Goal: Navigation & Orientation: Understand site structure

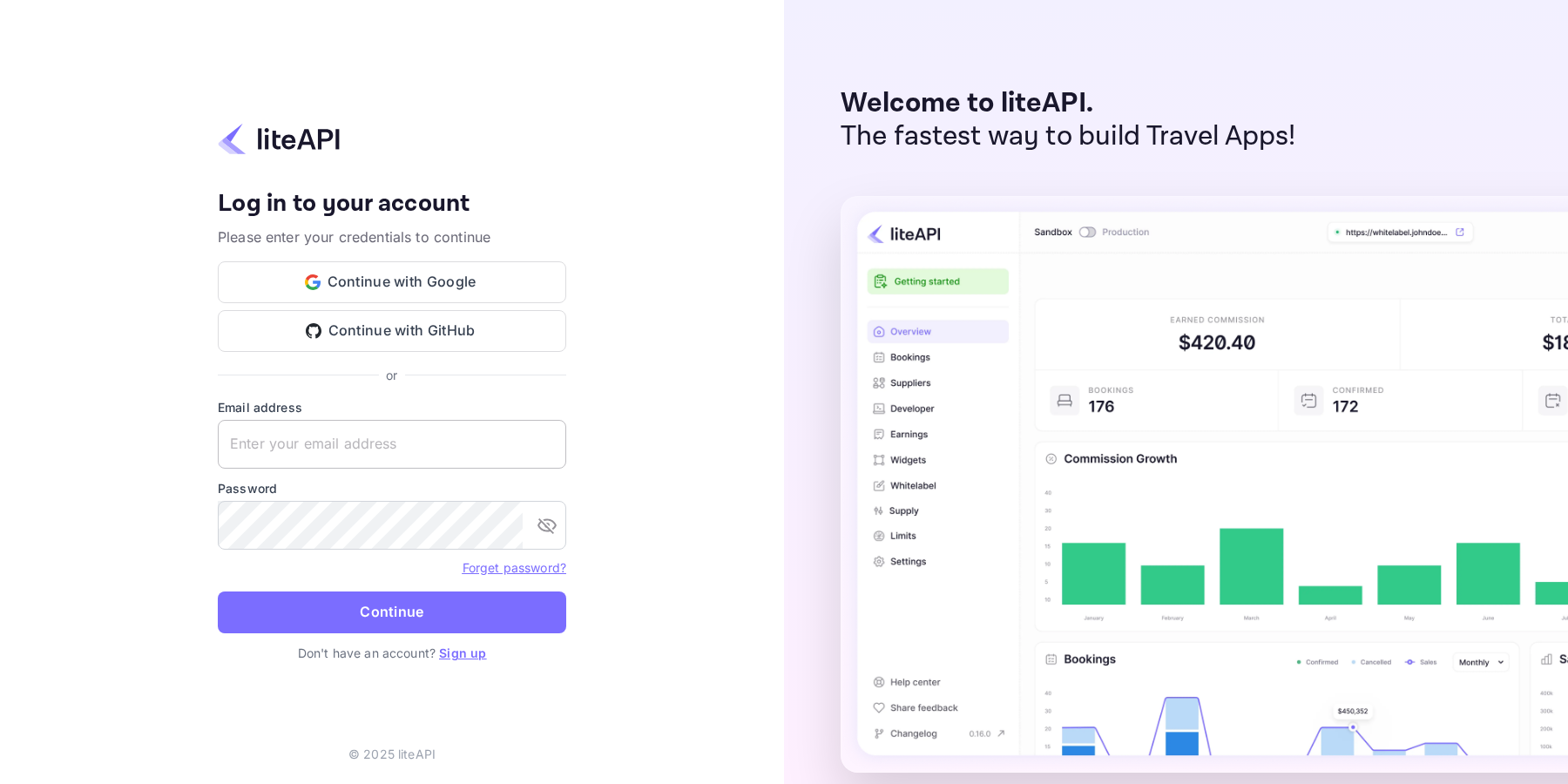
click at [395, 444] on input "text" at bounding box center [392, 444] width 348 height 49
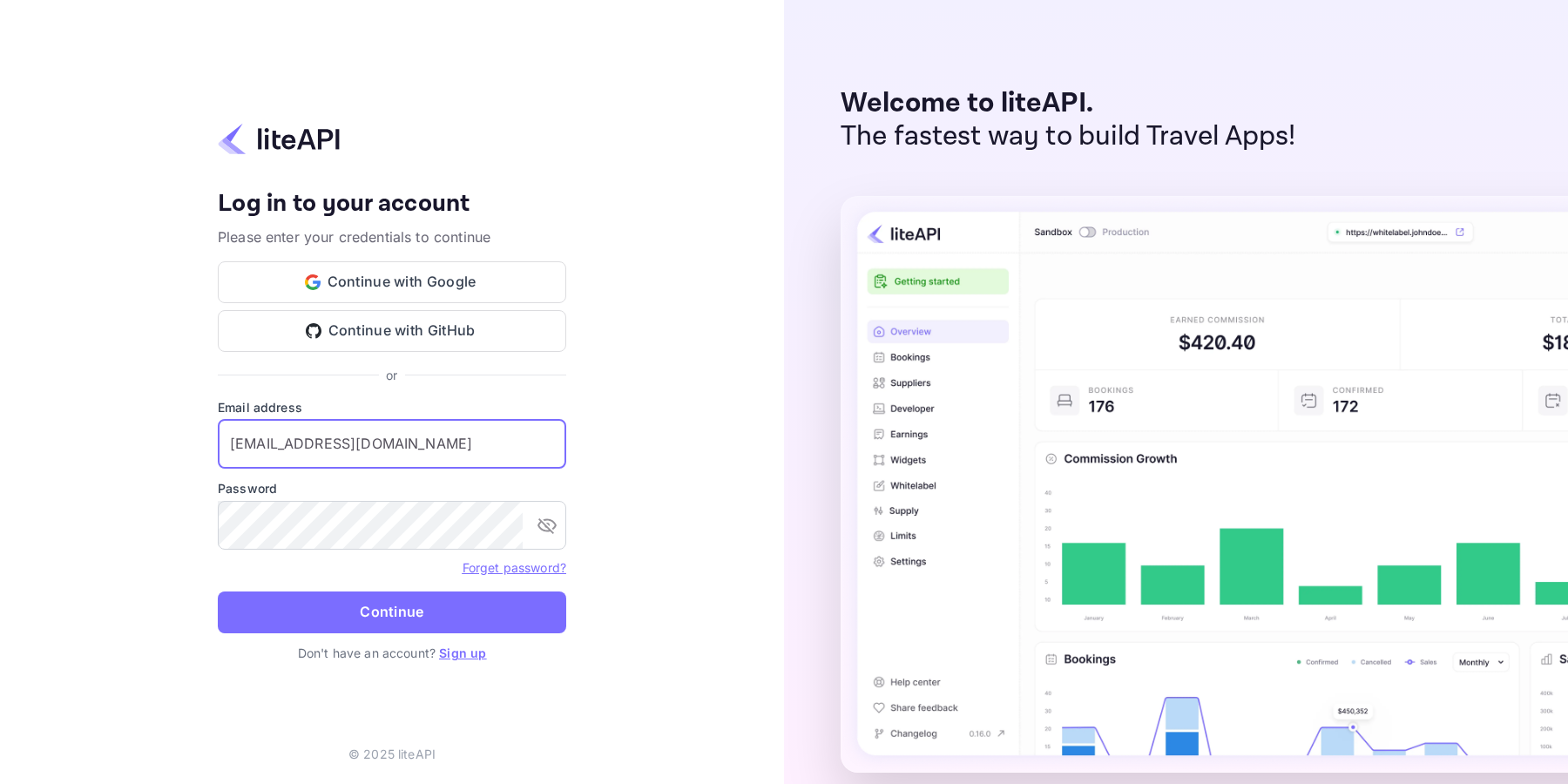
type input "[EMAIL_ADDRESS][DOMAIN_NAME]"
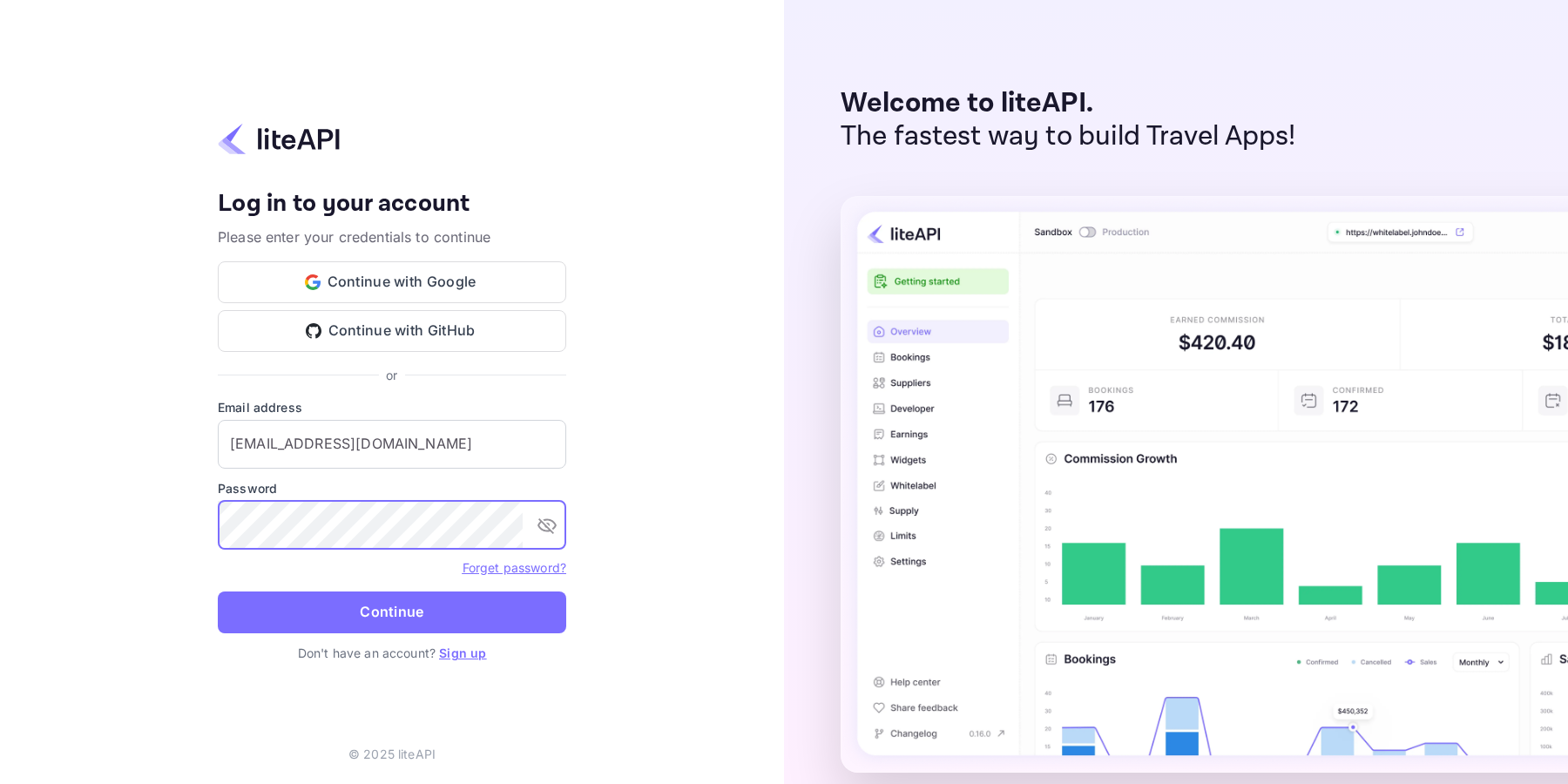
click at [386, 615] on button "Continue" at bounding box center [392, 612] width 348 height 42
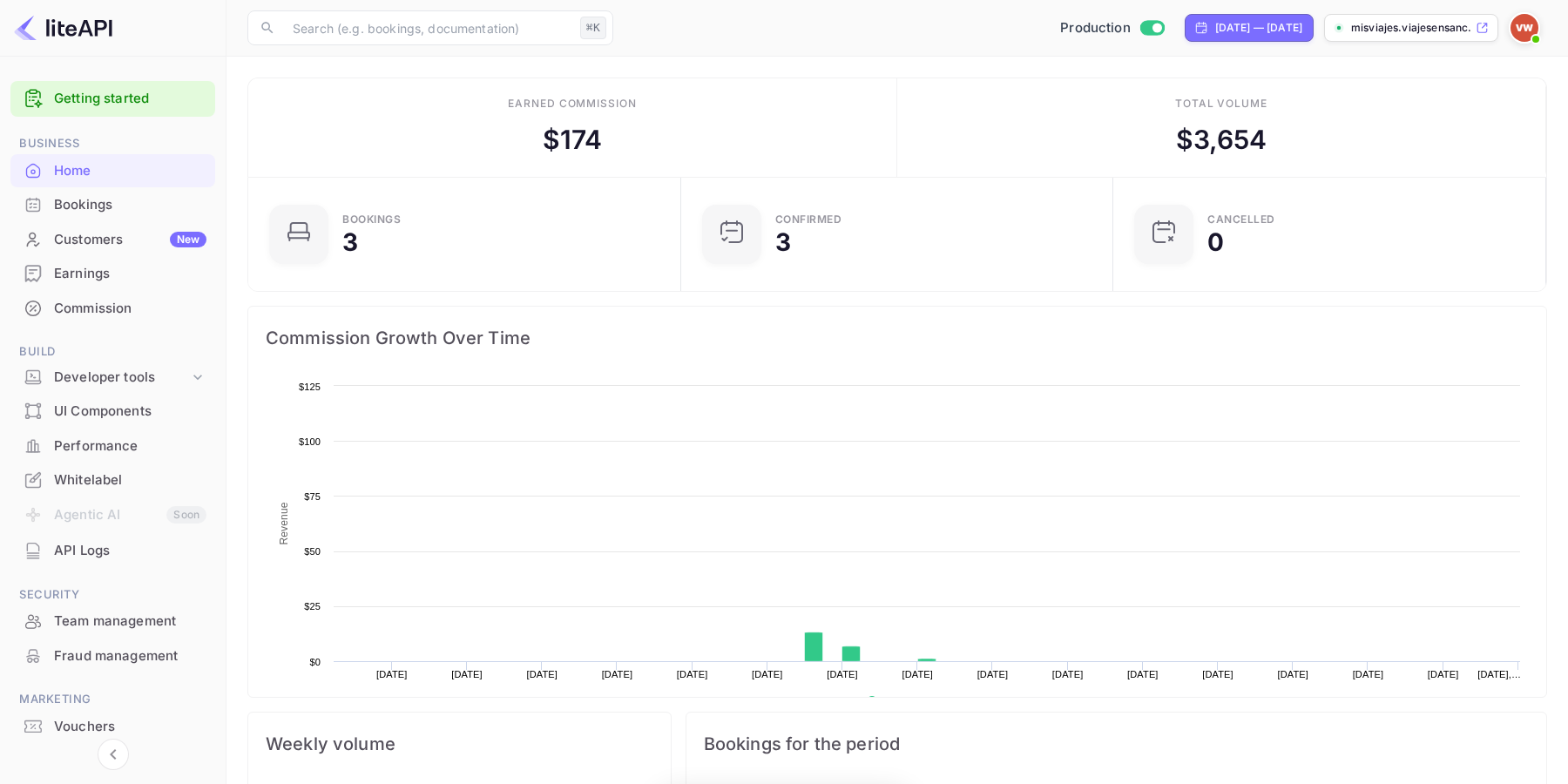
scroll to position [283, 421]
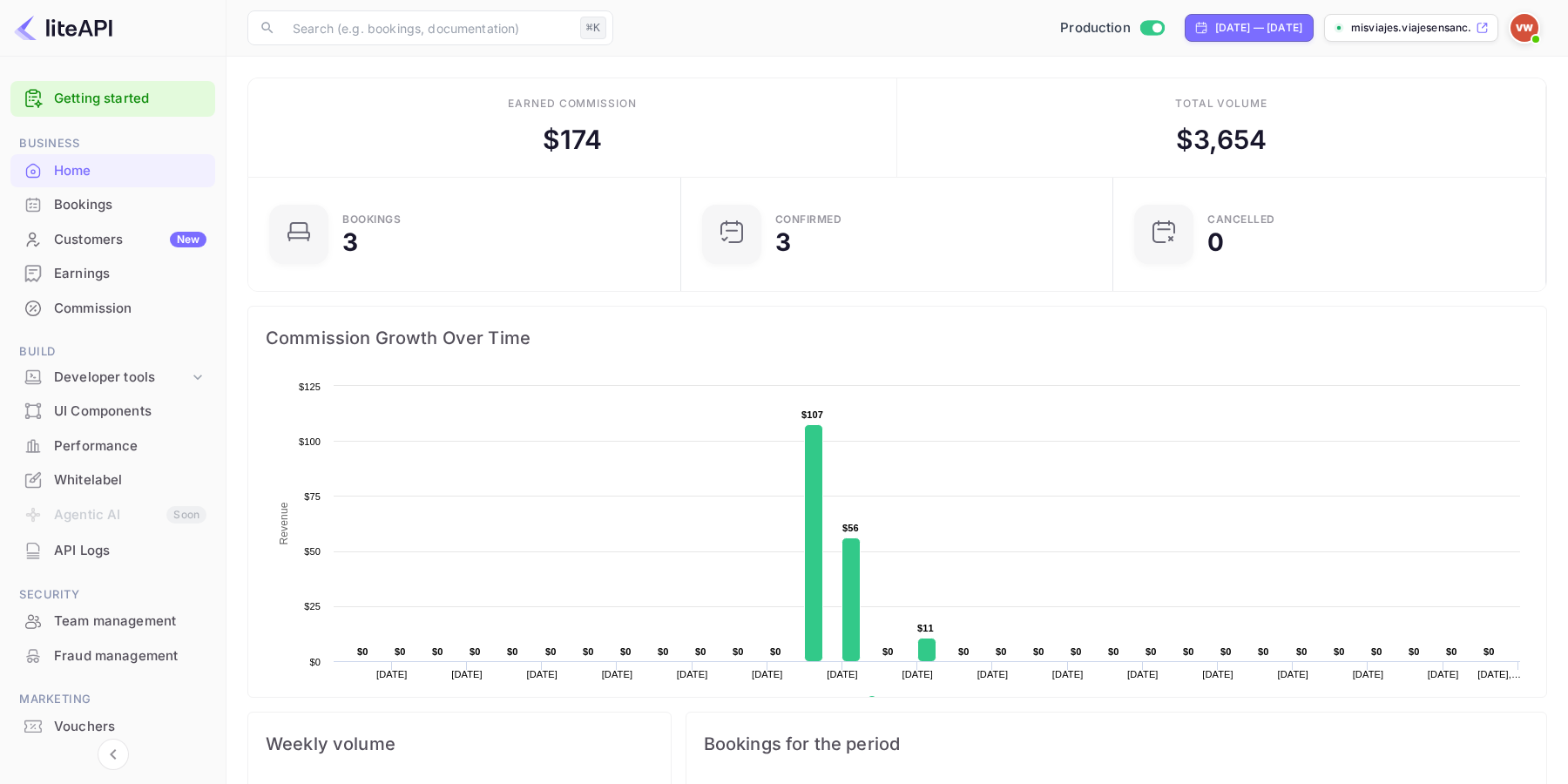
click at [102, 208] on div "Bookings" at bounding box center [130, 205] width 152 height 20
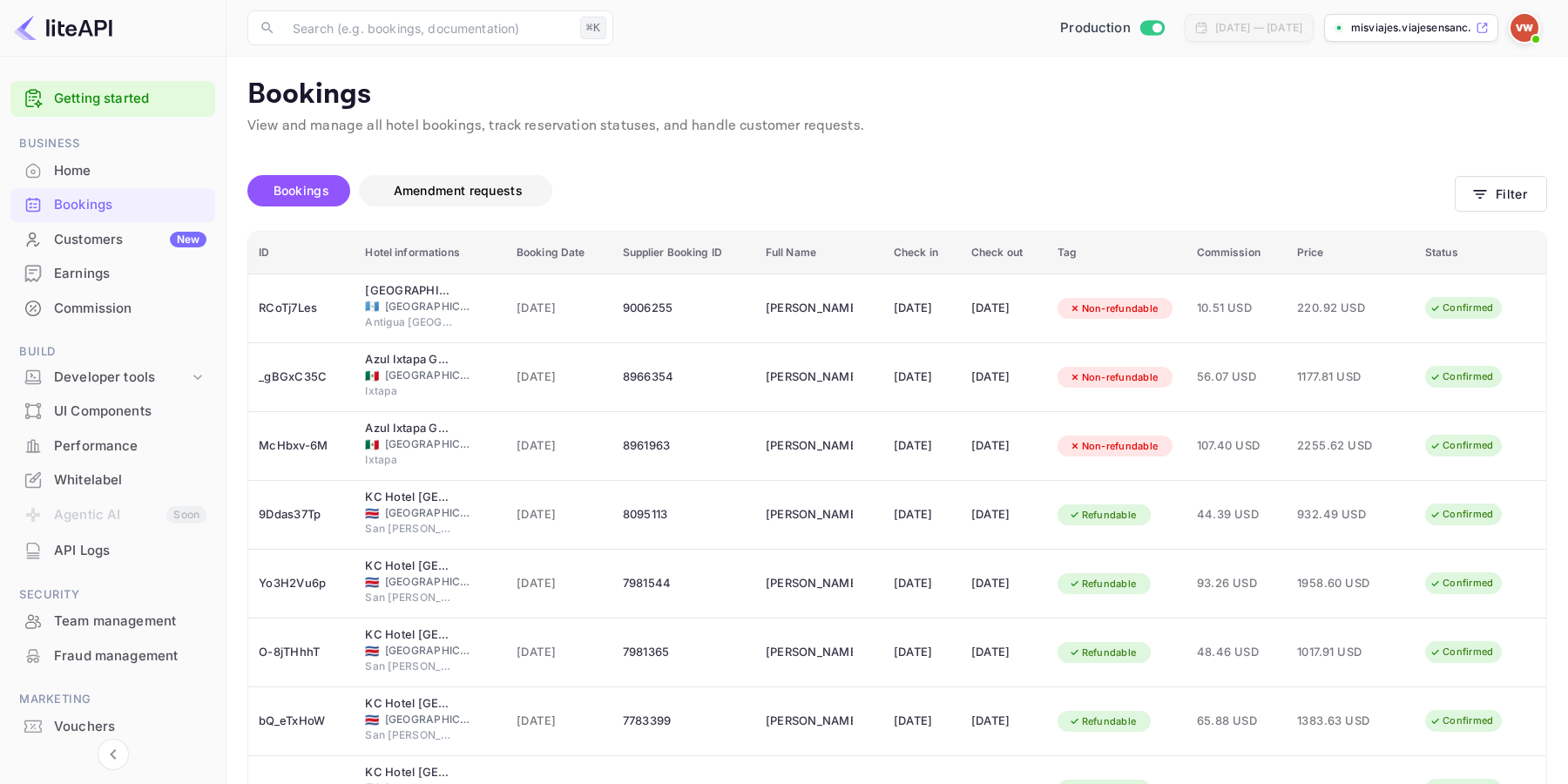
click at [447, 193] on span "Amendment requests" at bounding box center [457, 190] width 129 height 14
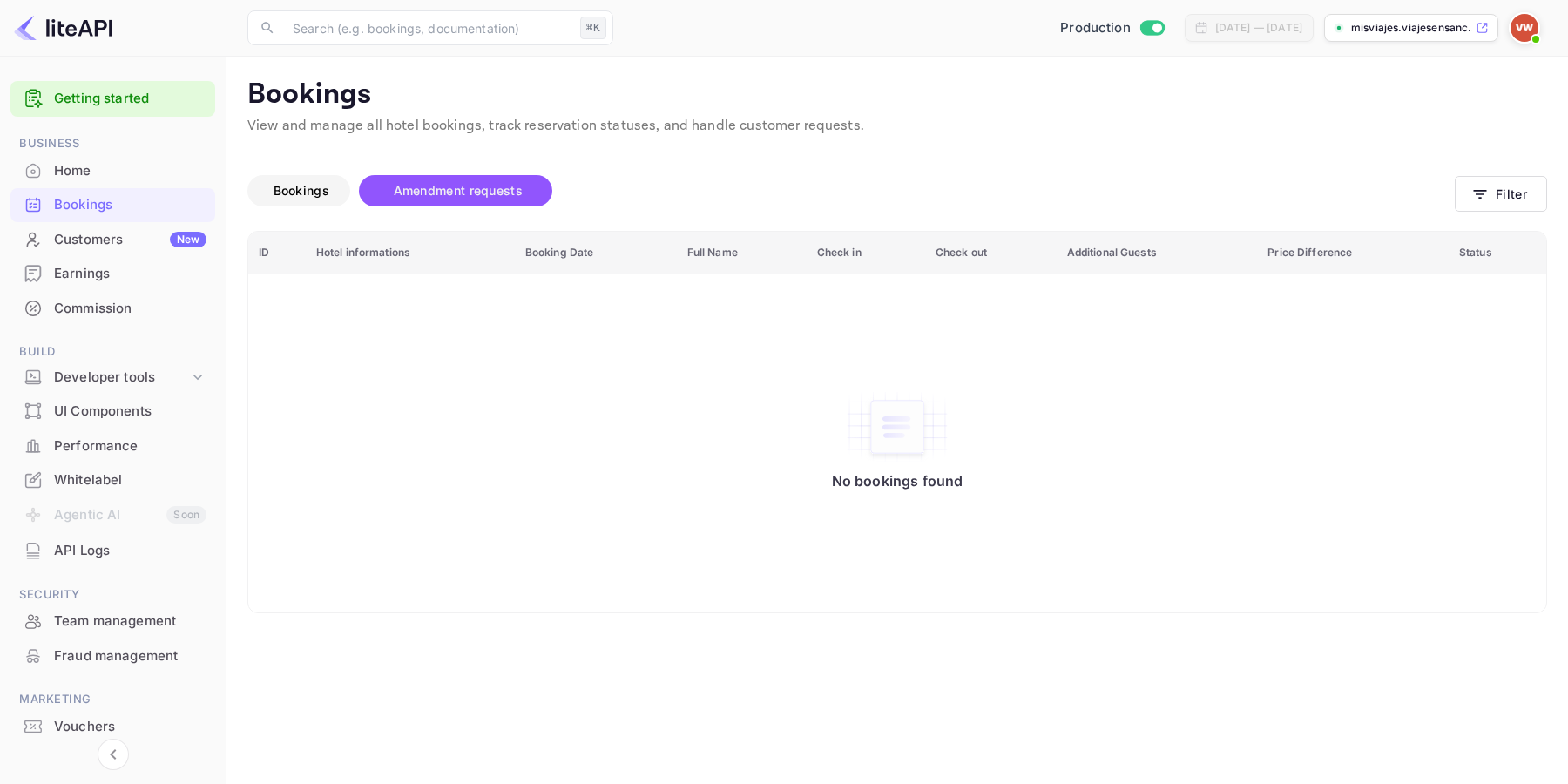
click at [304, 194] on span "Bookings" at bounding box center [301, 190] width 56 height 14
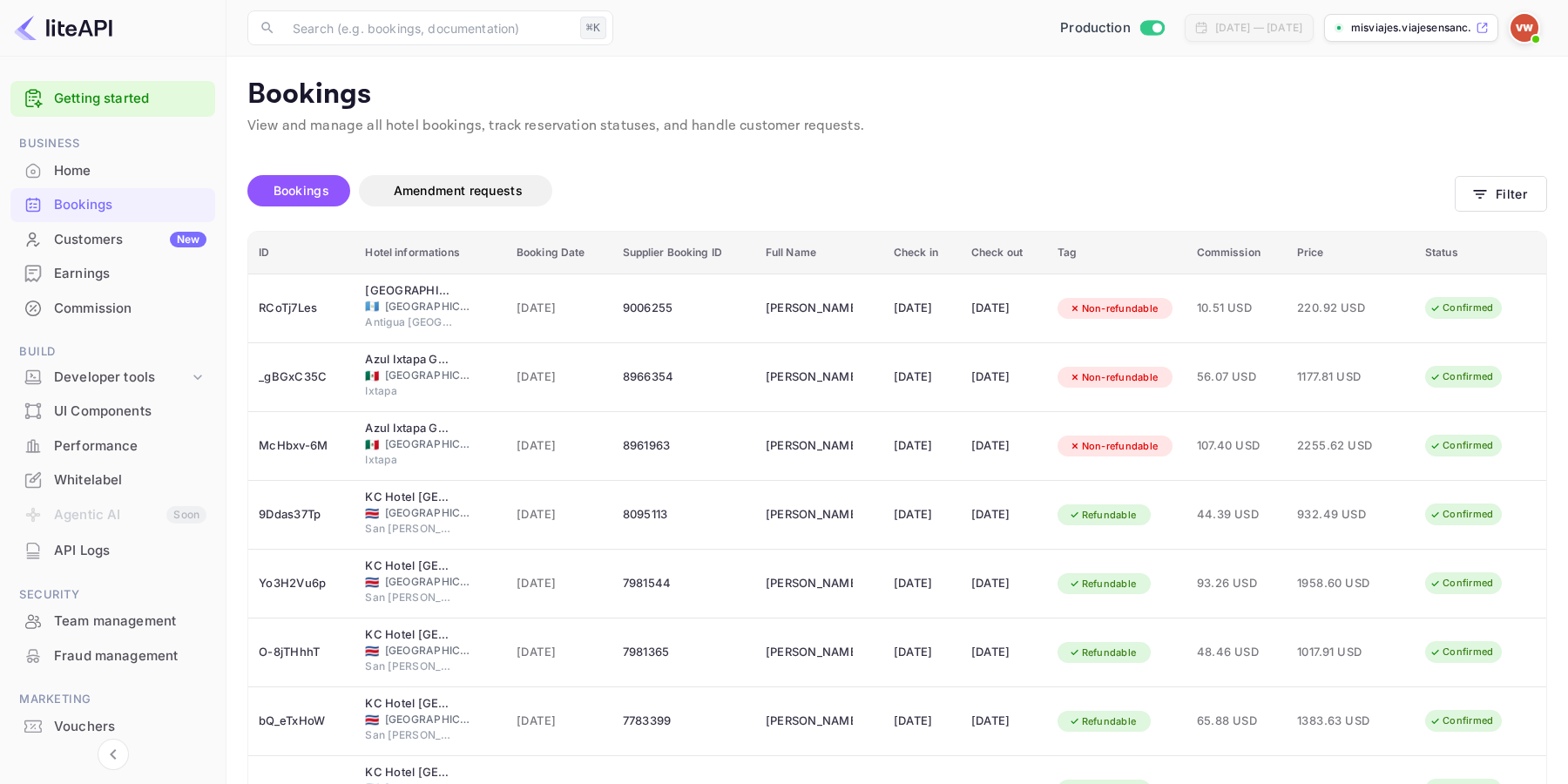
click at [89, 239] on div "Customers New" at bounding box center [130, 240] width 152 height 20
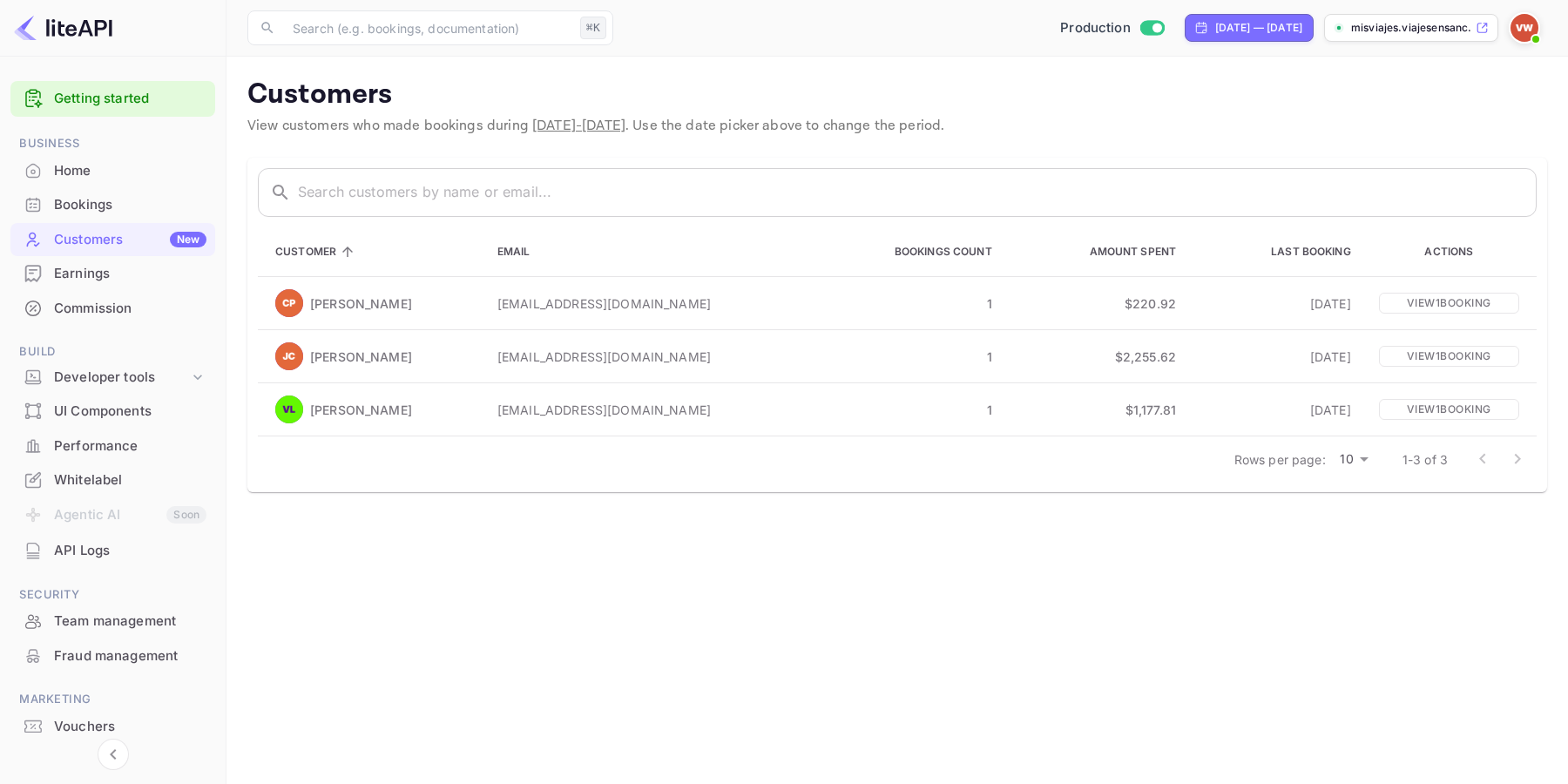
click at [113, 266] on div "Earnings" at bounding box center [130, 273] width 152 height 20
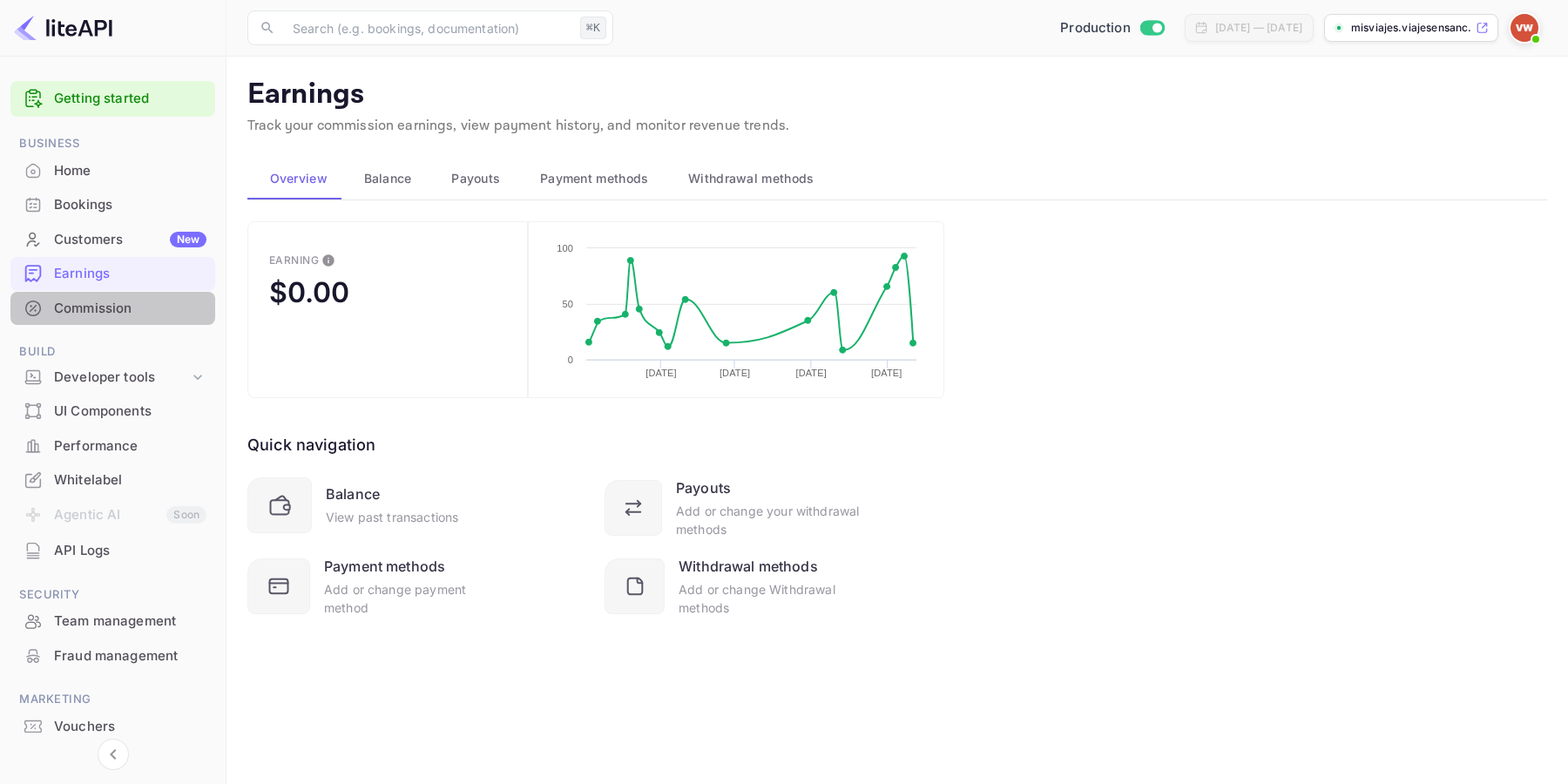
click at [120, 311] on div "Commission" at bounding box center [130, 309] width 152 height 20
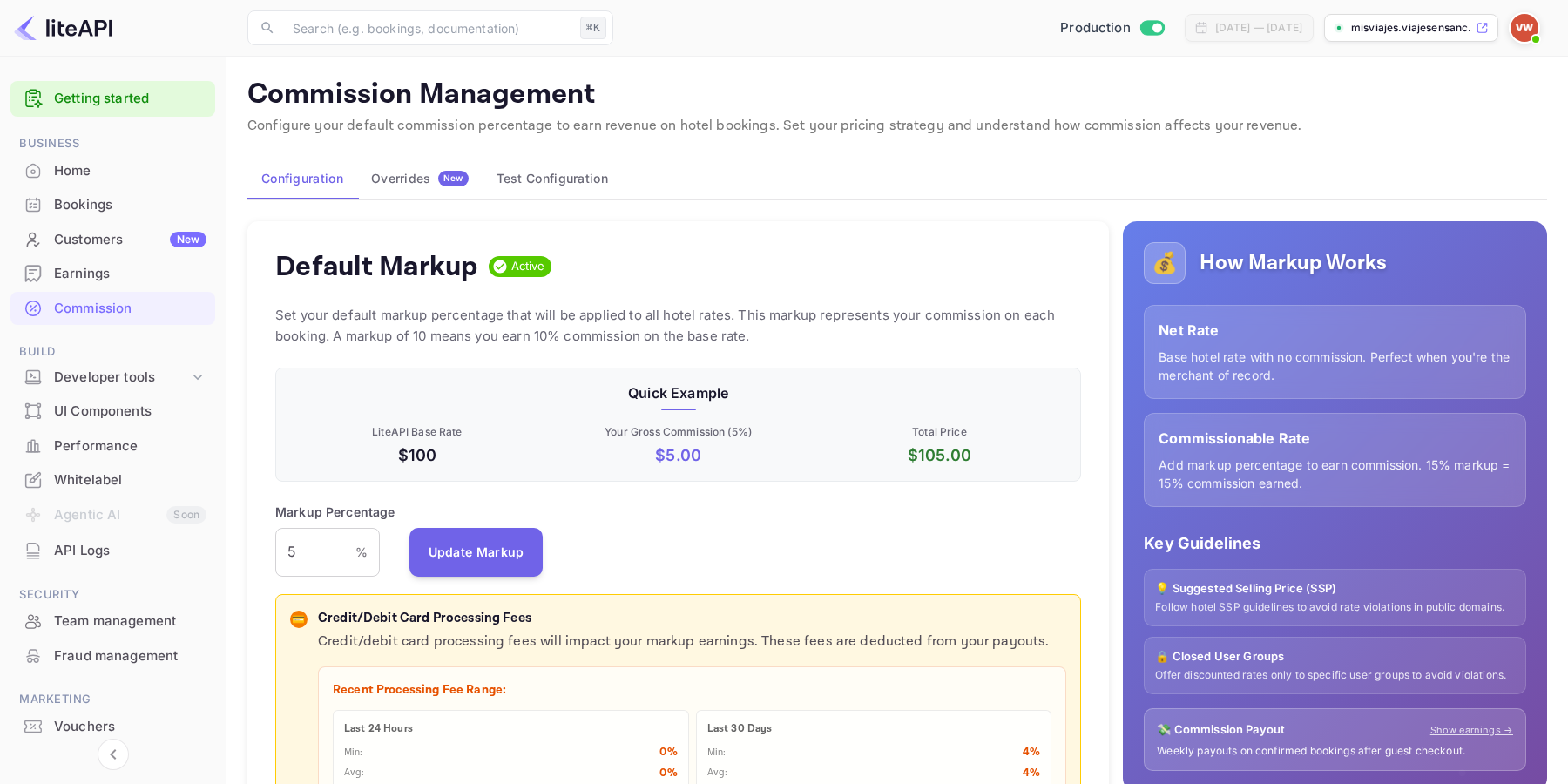
scroll to position [309, 807]
click at [418, 181] on div "Overrides New" at bounding box center [420, 178] width 97 height 15
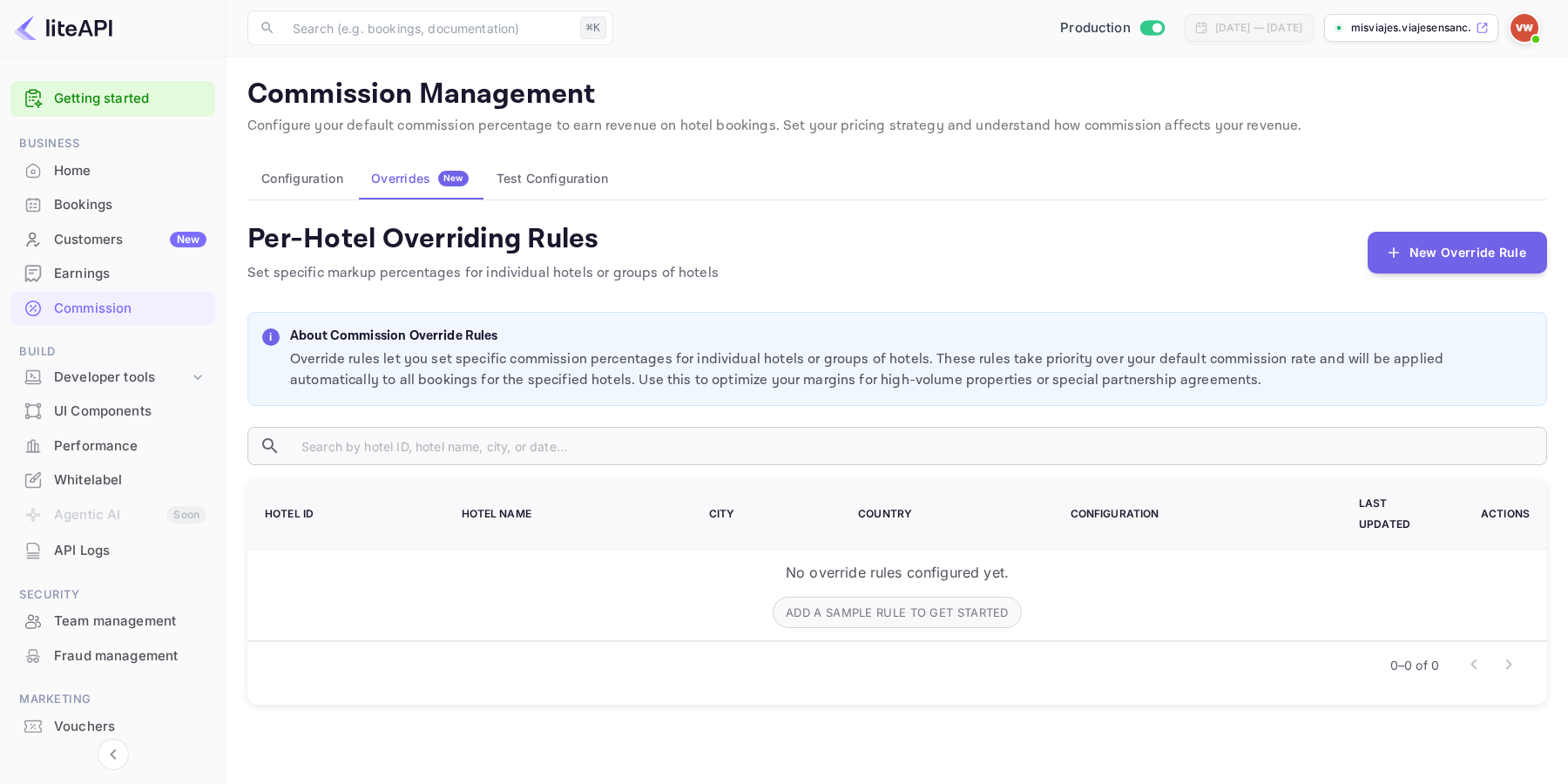
click at [152, 375] on div "Developer tools" at bounding box center [122, 377] width 135 height 20
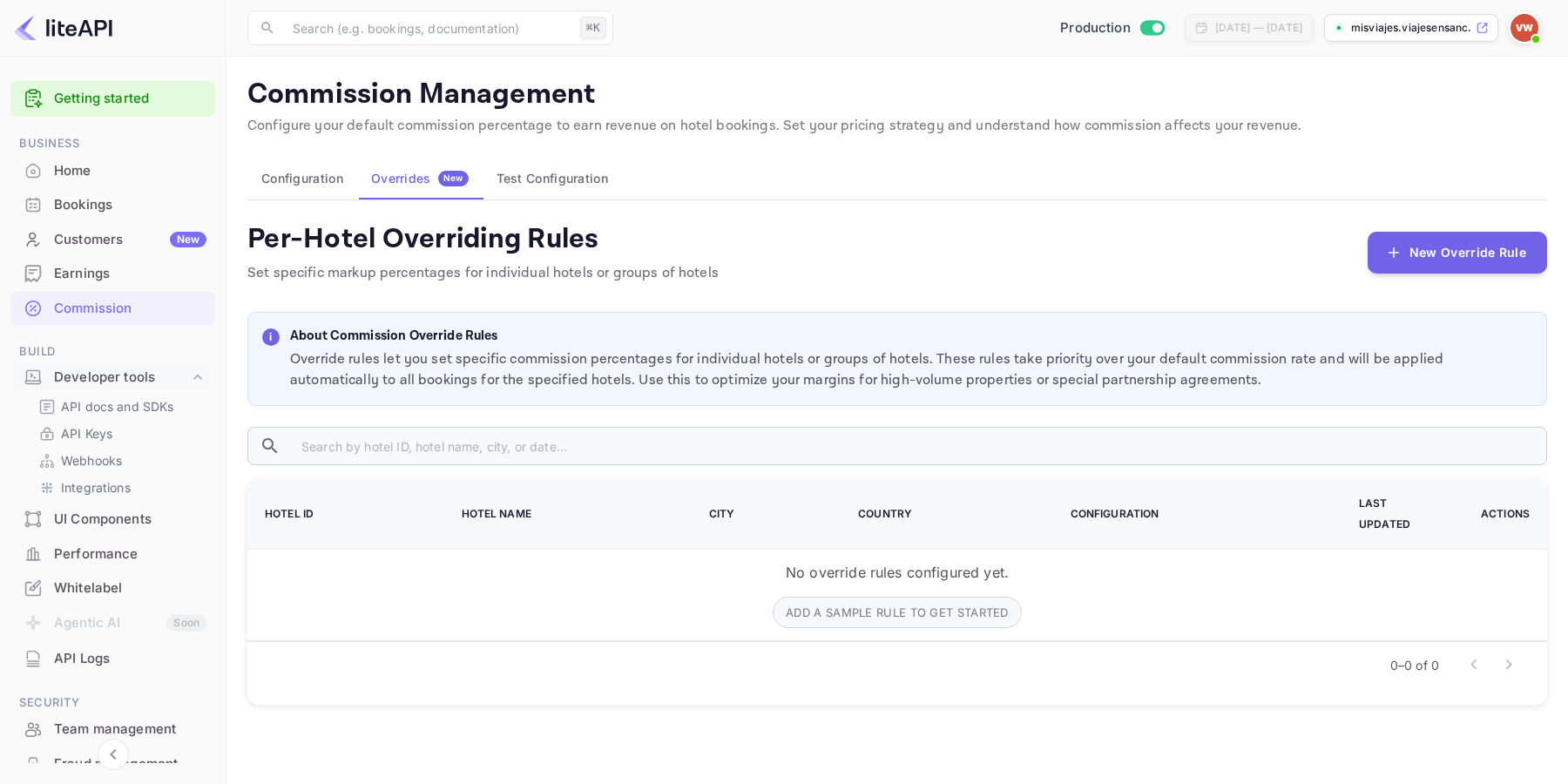
click at [135, 517] on div "UI Components" at bounding box center [130, 520] width 152 height 20
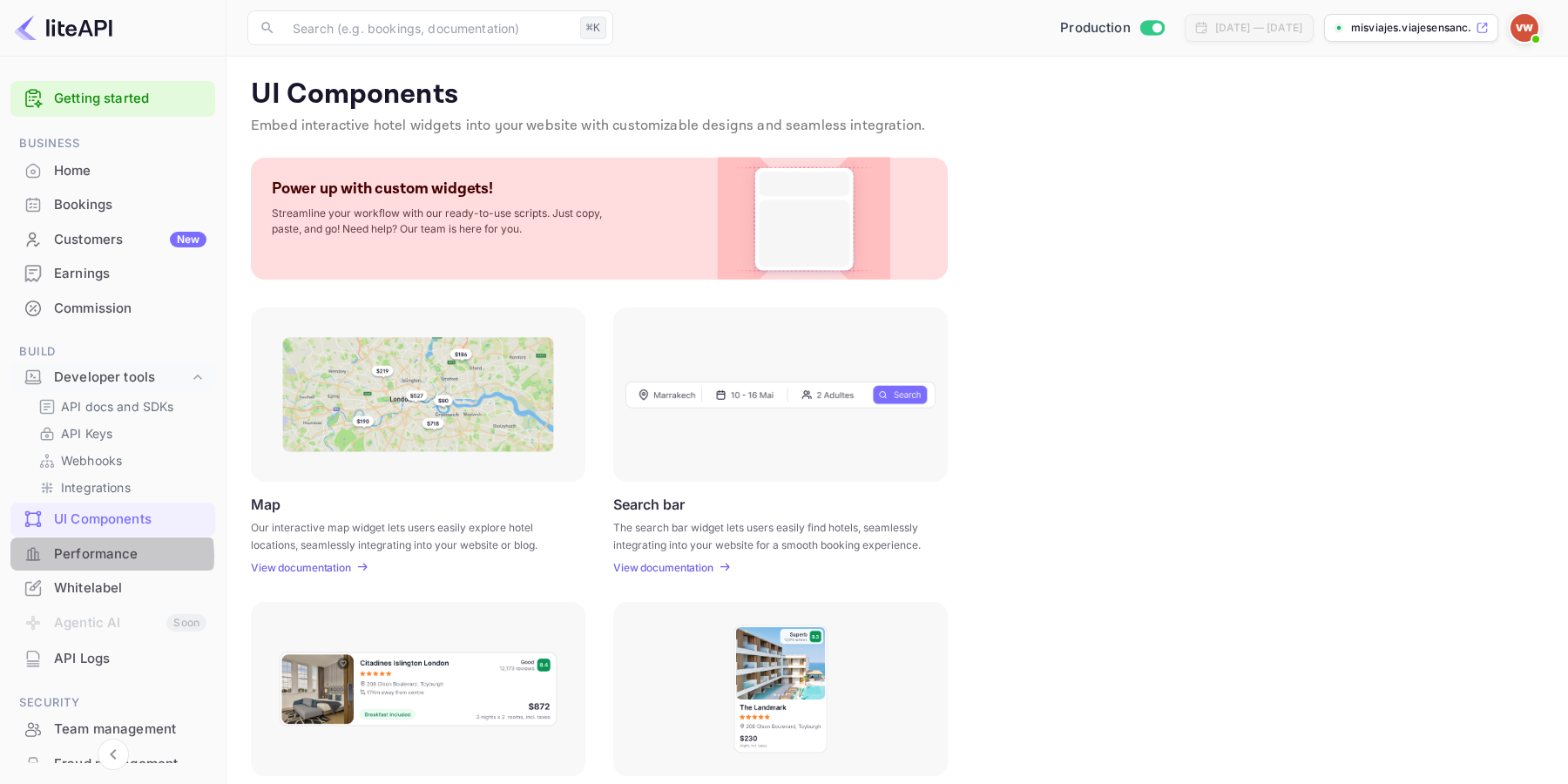
click at [106, 556] on div "Performance" at bounding box center [130, 554] width 152 height 20
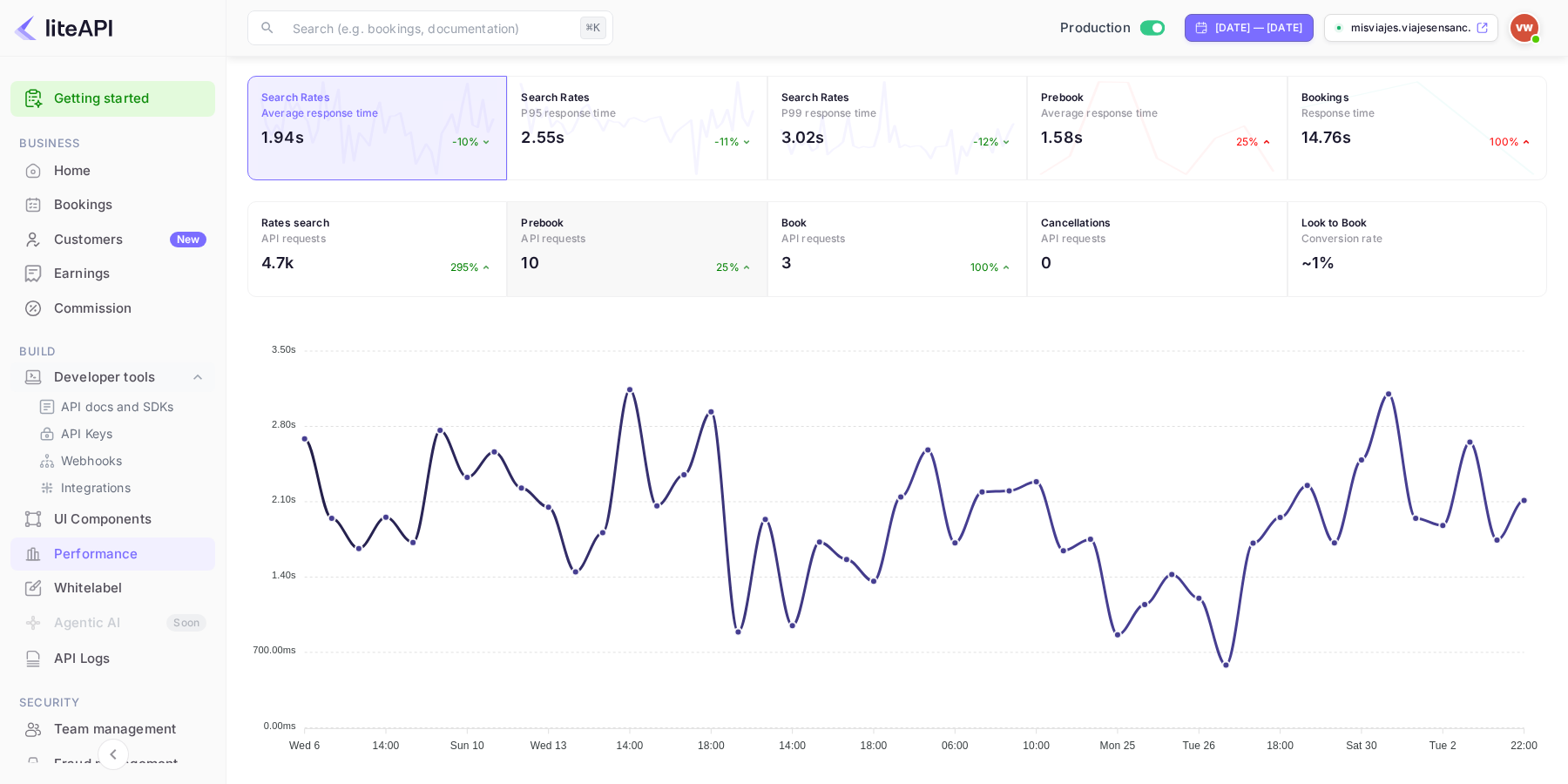
scroll to position [574, 0]
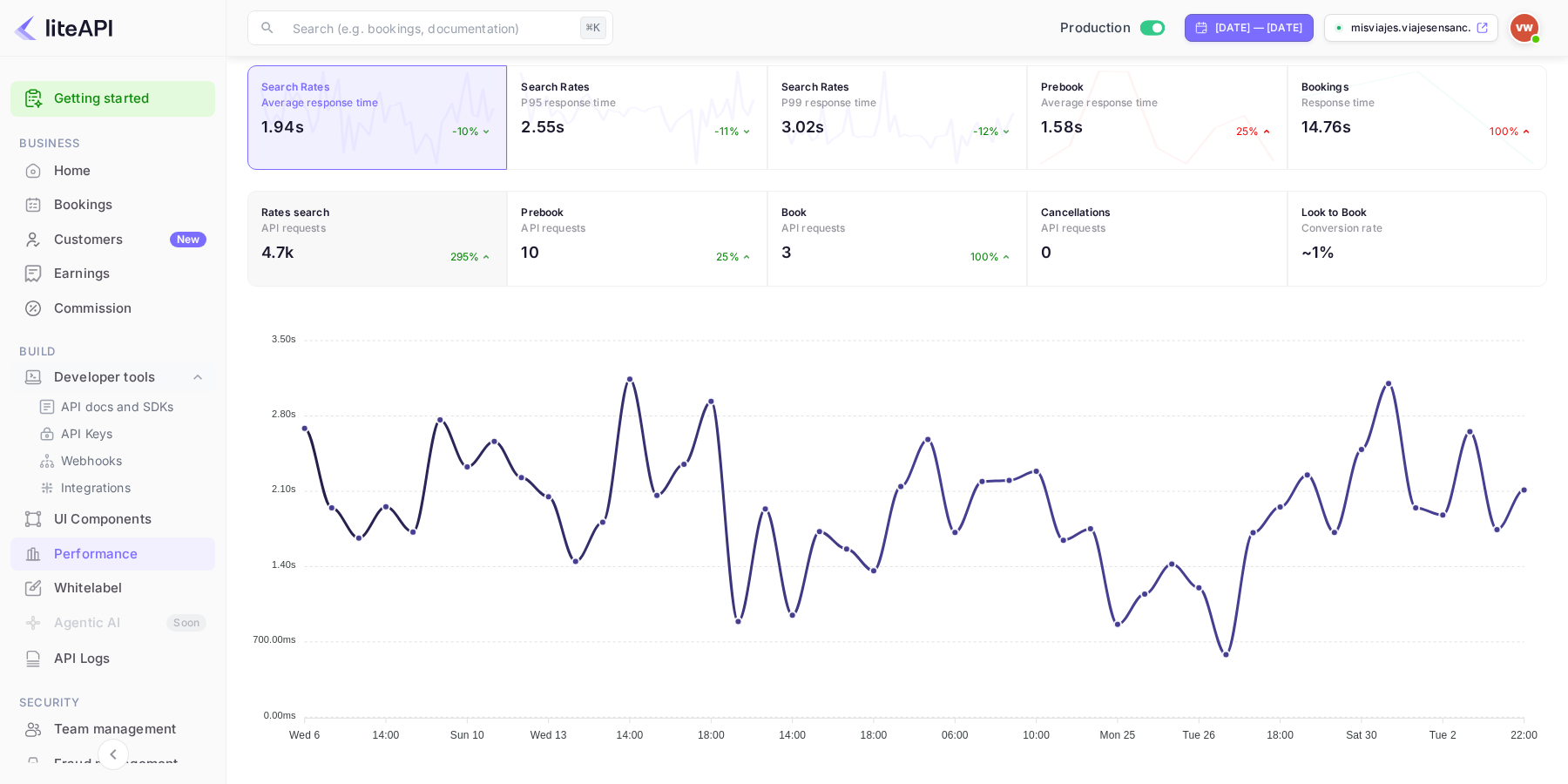
click at [347, 241] on div "4.7k 295%" at bounding box center [377, 256] width 232 height 32
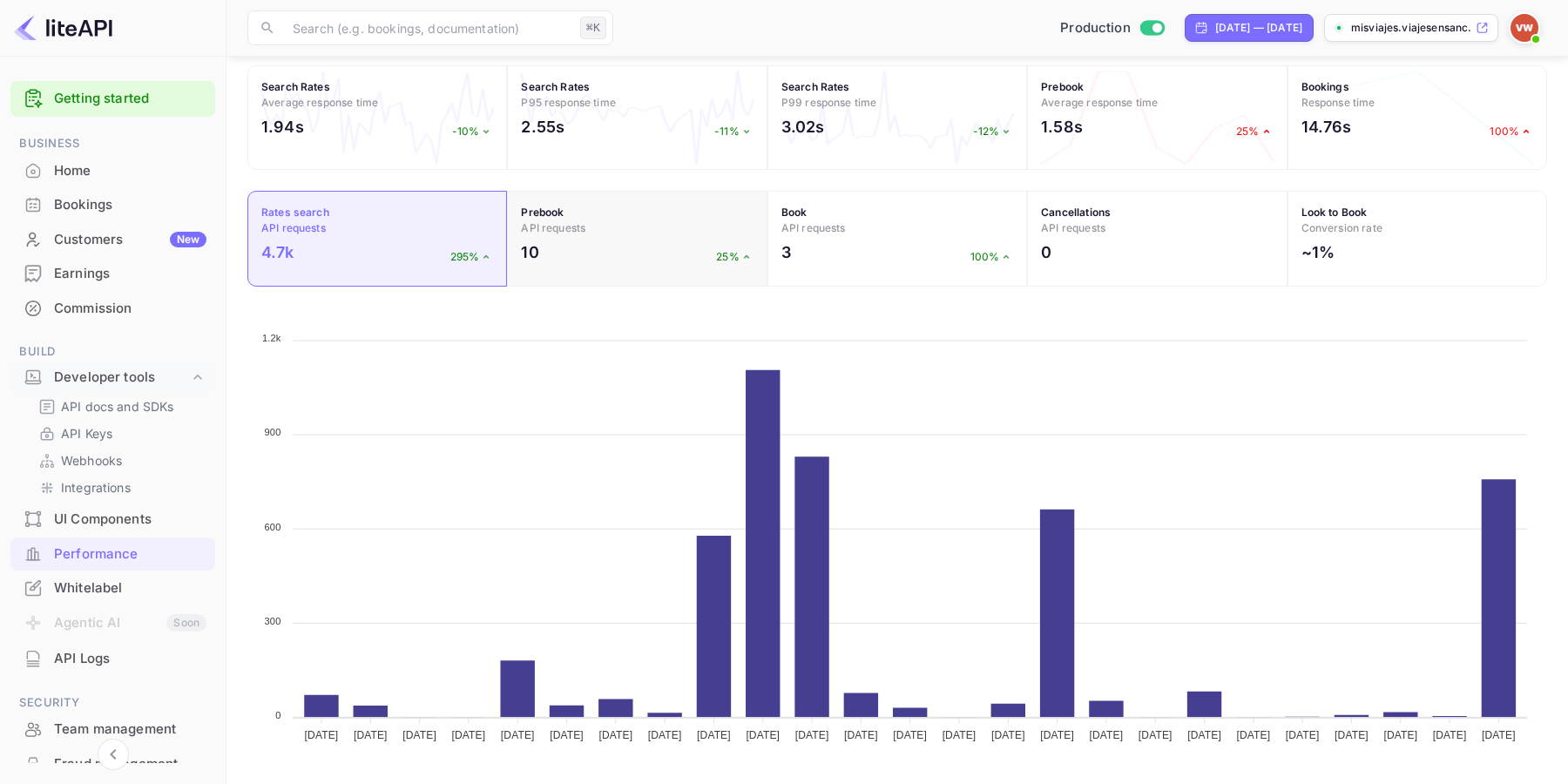
click at [646, 249] on div "10 25%" at bounding box center [636, 256] width 232 height 32
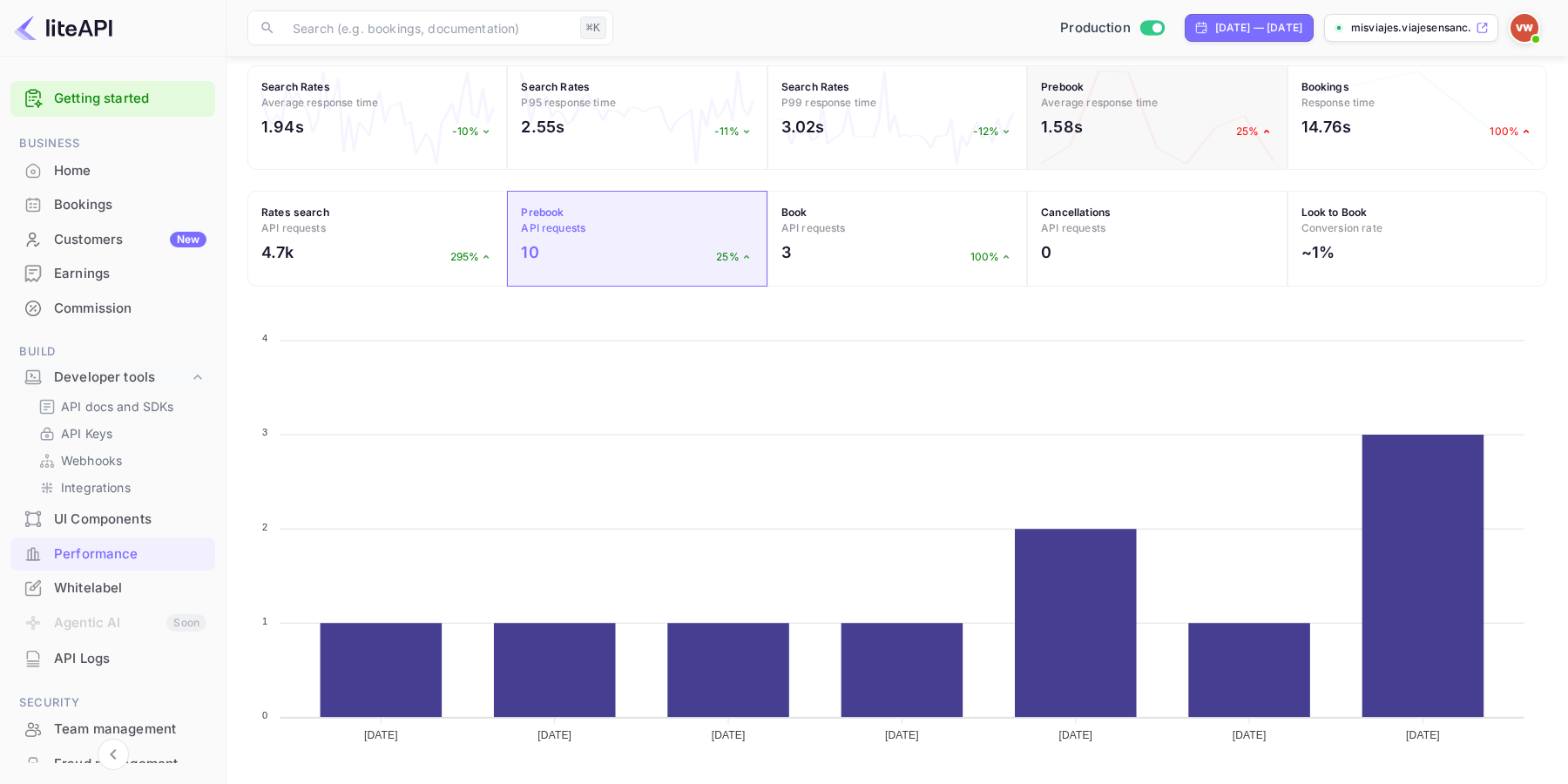
click at [1185, 125] on div "1.58s 25%" at bounding box center [1157, 131] width 232 height 32
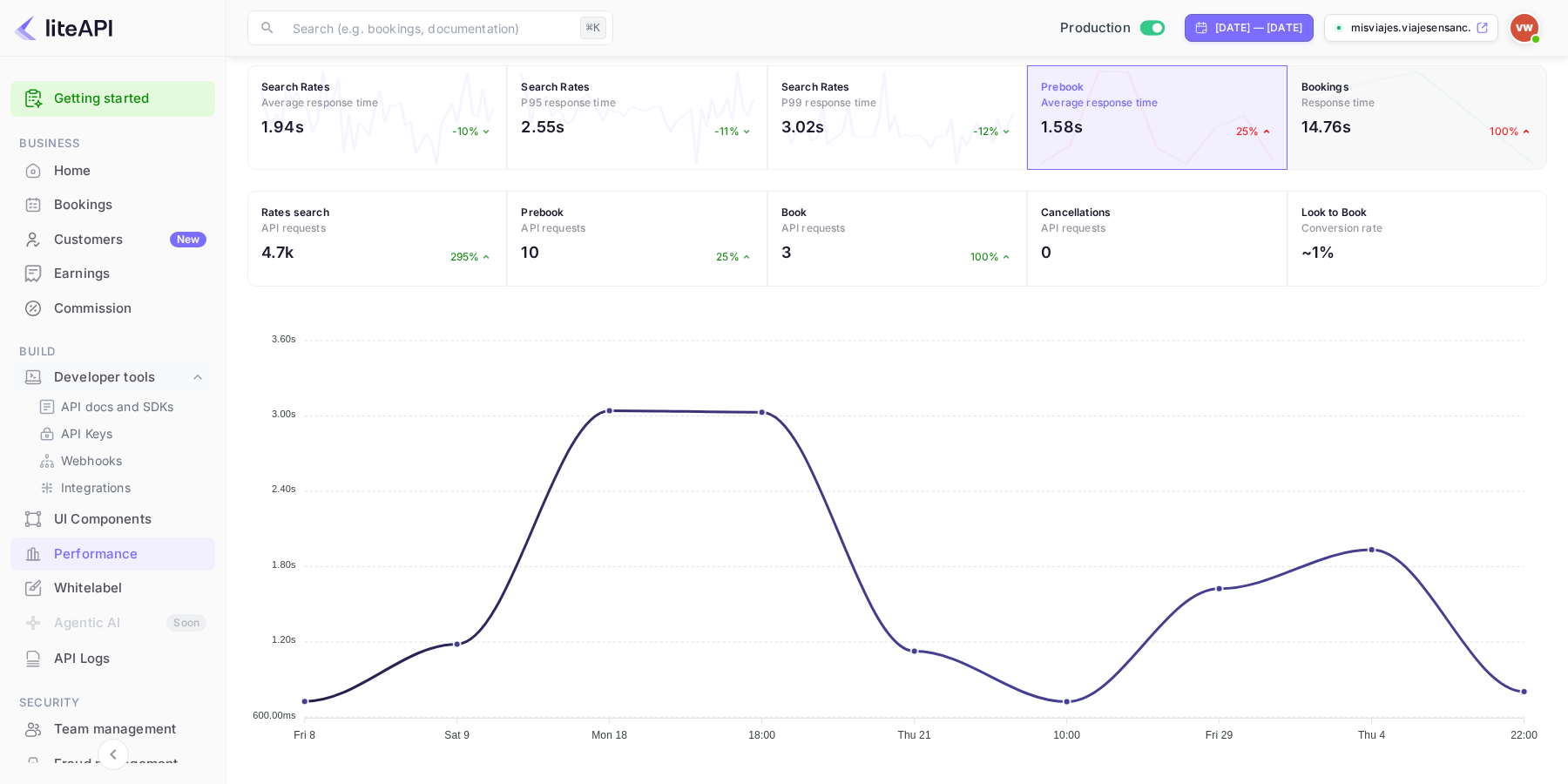
click at [1403, 128] on div "14.76s 100%" at bounding box center [1416, 131] width 232 height 32
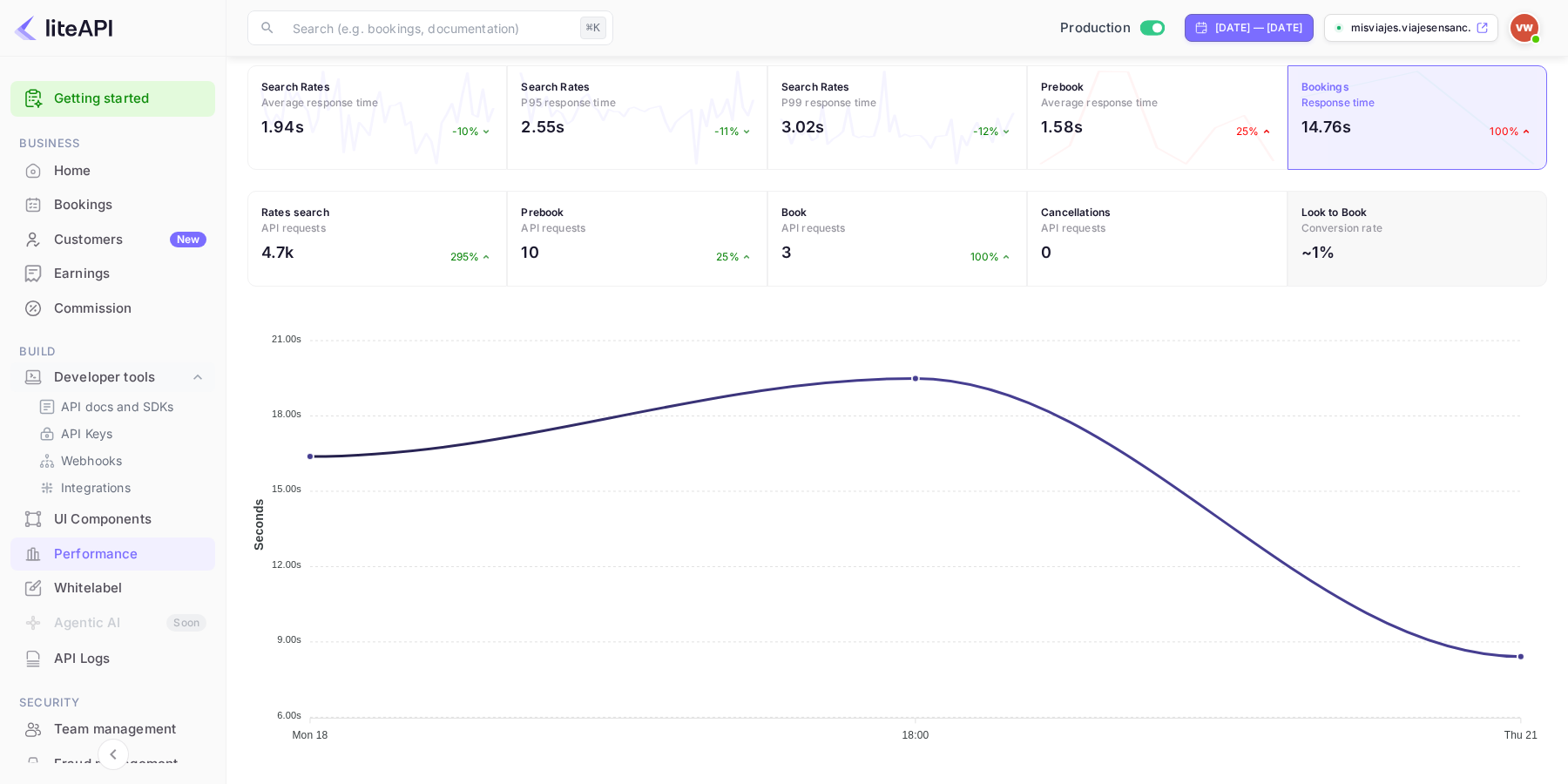
click at [1403, 245] on div "~1%" at bounding box center [1416, 256] width 232 height 32
click at [1384, 242] on div "~1%" at bounding box center [1416, 256] width 232 height 32
click at [1171, 241] on div "0" at bounding box center [1157, 256] width 232 height 32
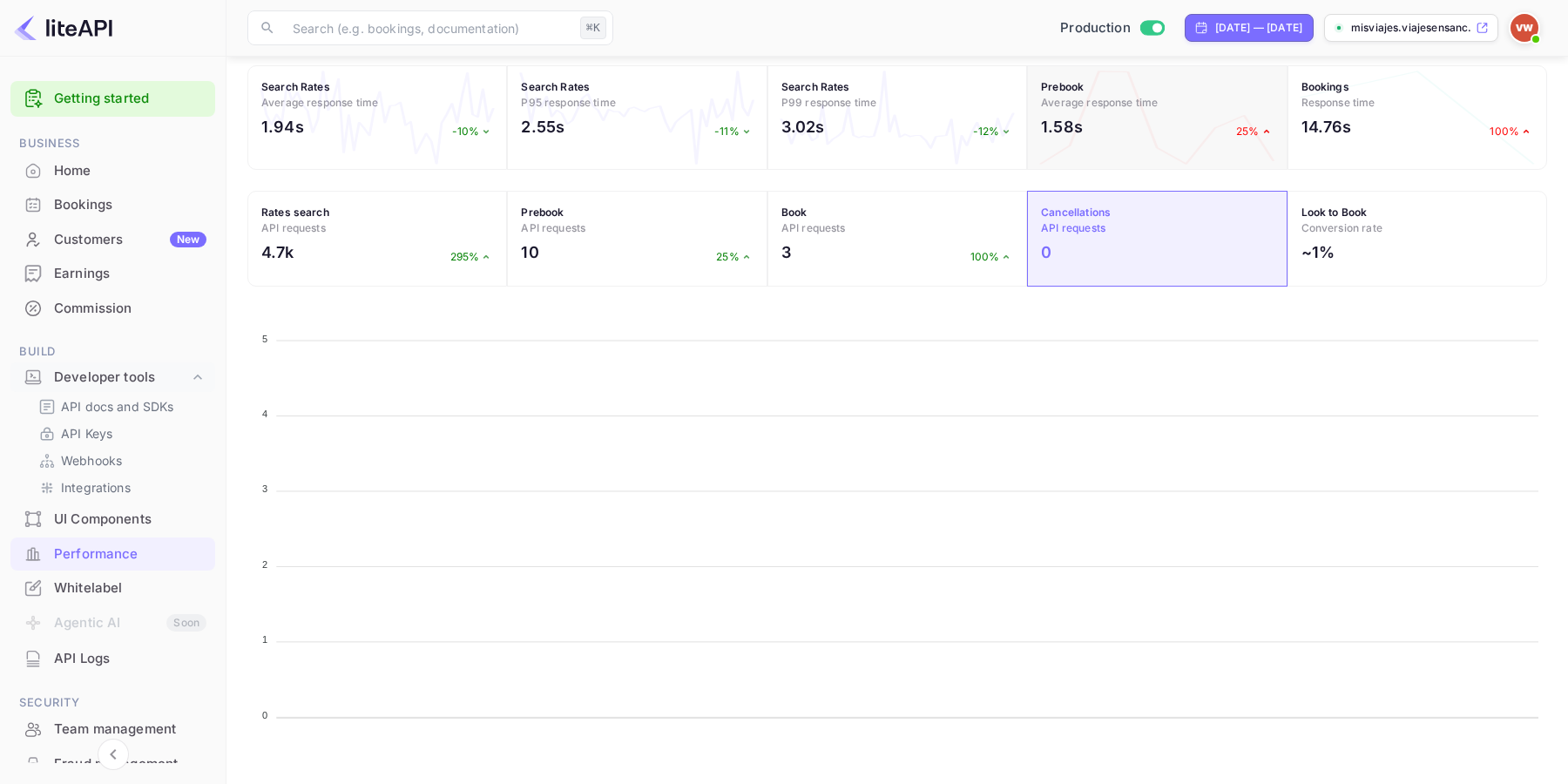
click at [1154, 126] on div "1.58s 25%" at bounding box center [1157, 131] width 232 height 32
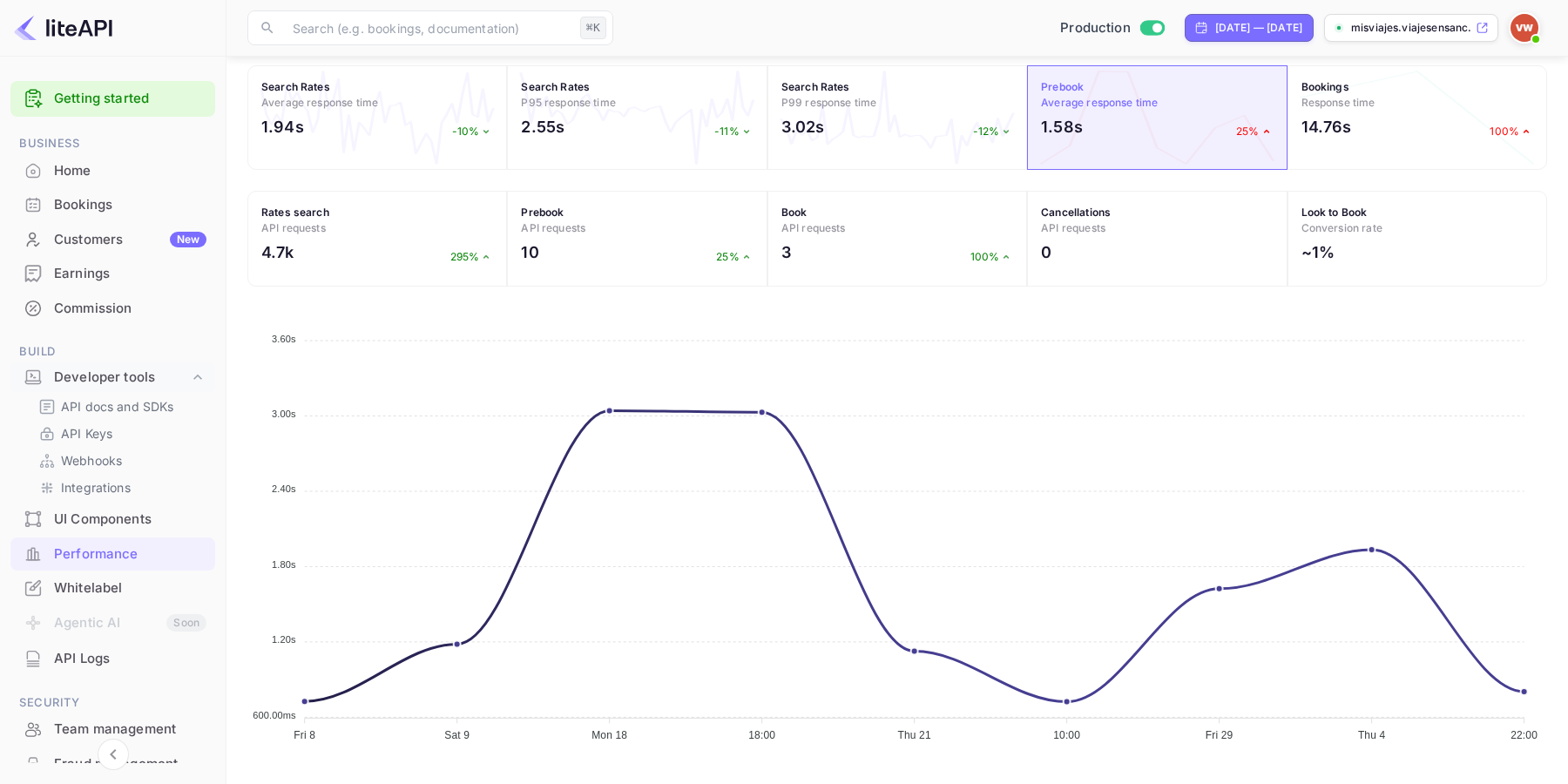
click at [1528, 26] on img at bounding box center [1524, 27] width 28 height 28
click at [1426, 202] on div "Logout" at bounding box center [1440, 201] width 200 height 42
